Goal: Information Seeking & Learning: Check status

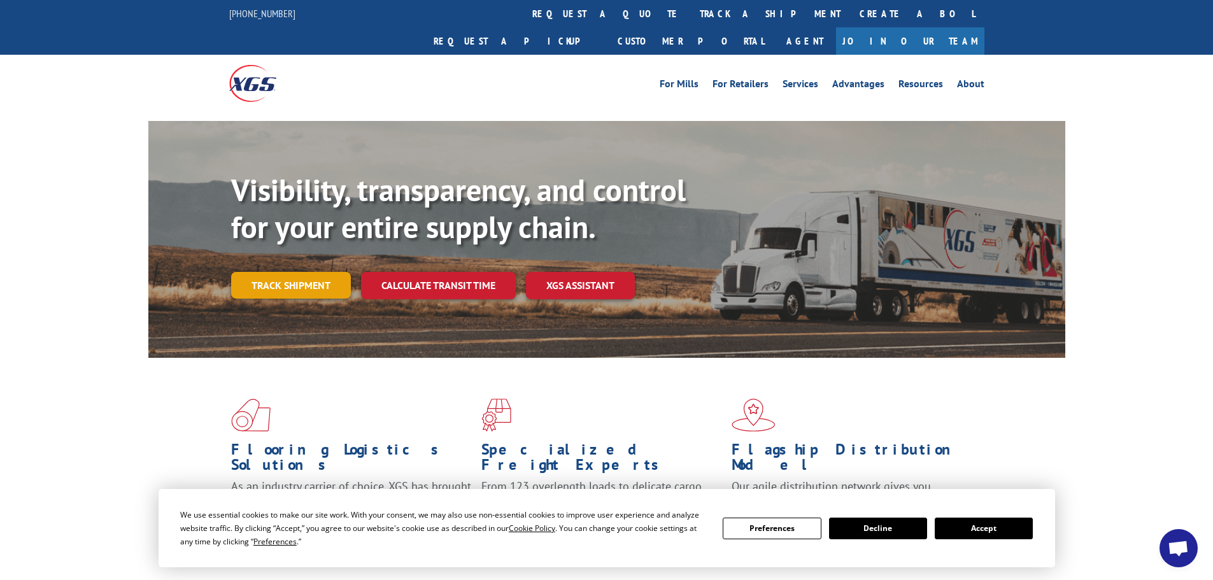
click at [295, 272] on link "Track shipment" at bounding box center [291, 285] width 120 height 27
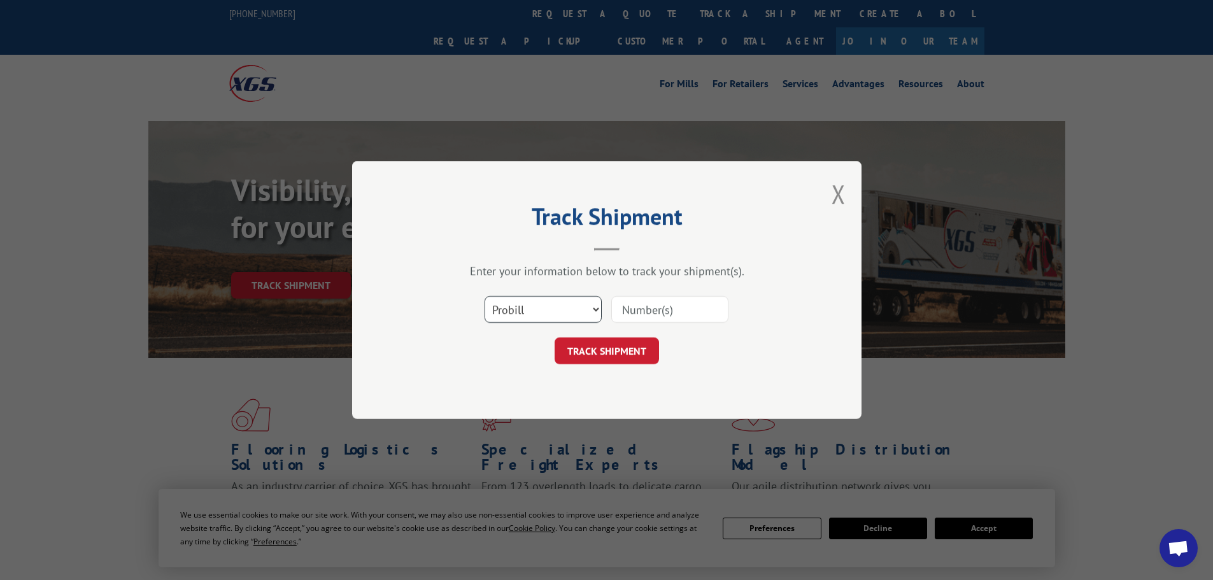
drag, startPoint x: 536, startPoint y: 308, endPoint x: 525, endPoint y: 320, distance: 16.2
click at [534, 311] on select "Select category... Probill BOL PO" at bounding box center [542, 309] width 117 height 27
select select "bol"
click at [484, 296] on select "Select category... Probill BOL PO" at bounding box center [542, 309] width 117 height 27
click at [628, 306] on input at bounding box center [669, 309] width 117 height 27
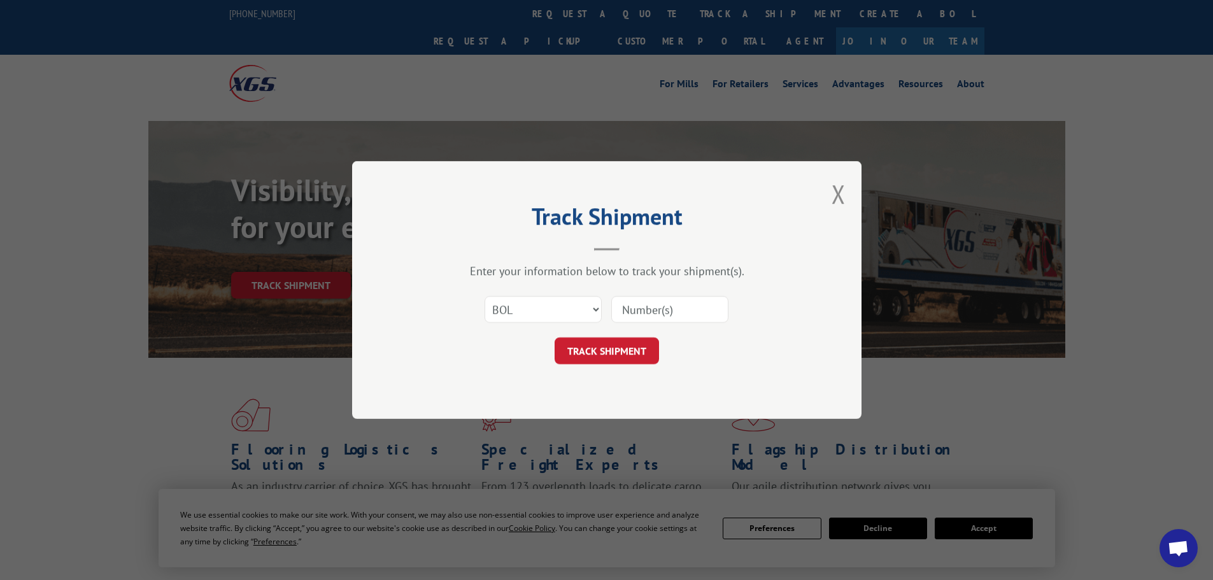
paste input "469418"
type input "469418"
click at [608, 357] on button "TRACK SHIPMENT" at bounding box center [607, 350] width 104 height 27
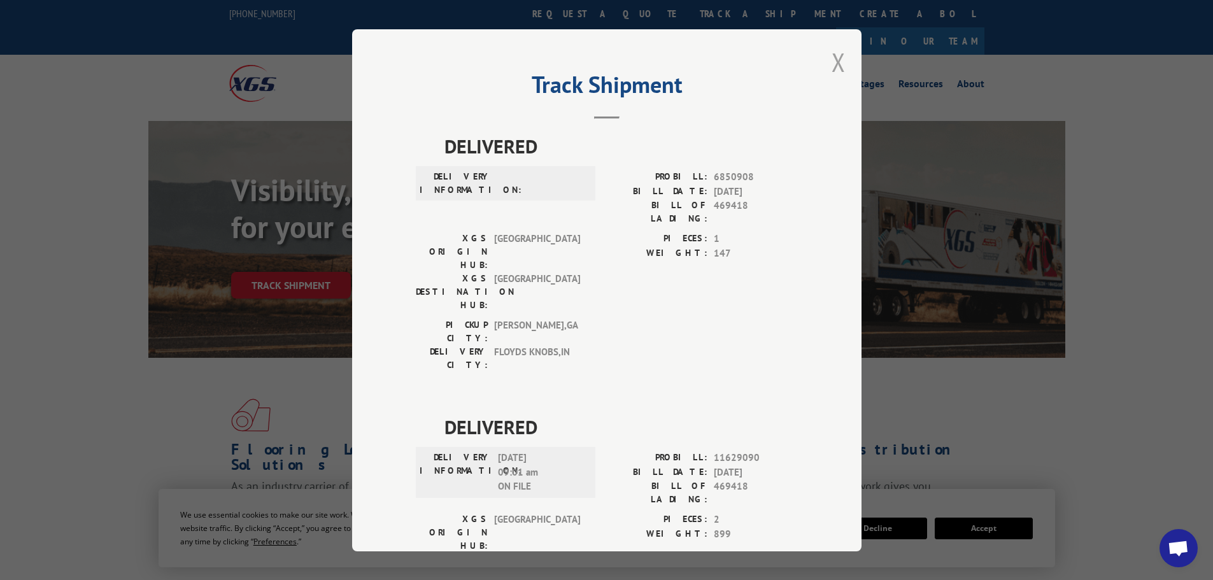
click at [834, 57] on button "Close modal" at bounding box center [838, 62] width 14 height 34
